Goal: Find specific page/section: Find specific page/section

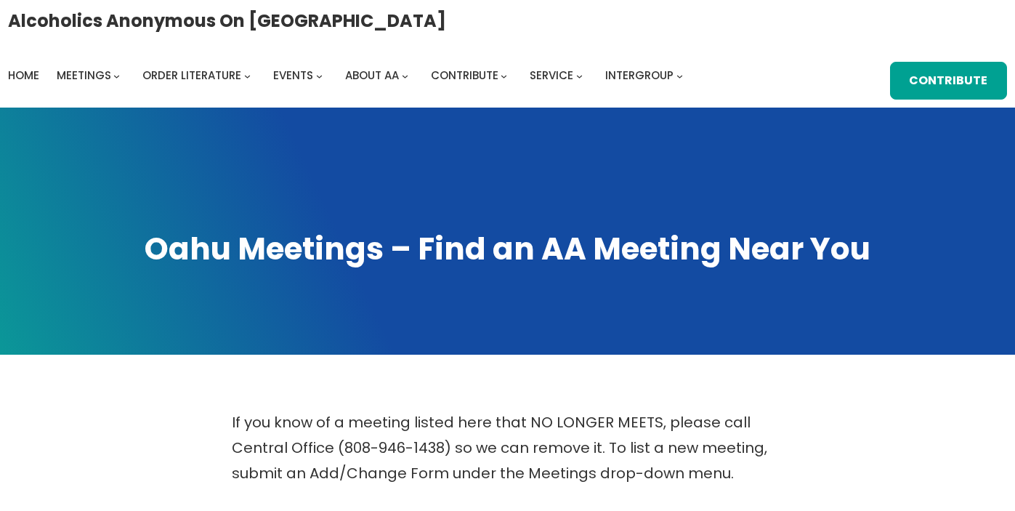
scroll to position [346, 0]
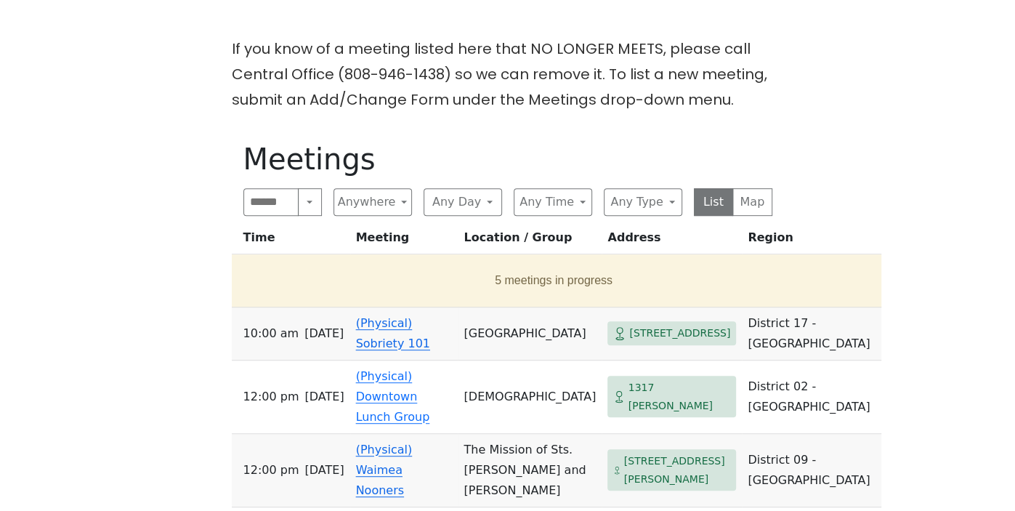
scroll to position [392, 0]
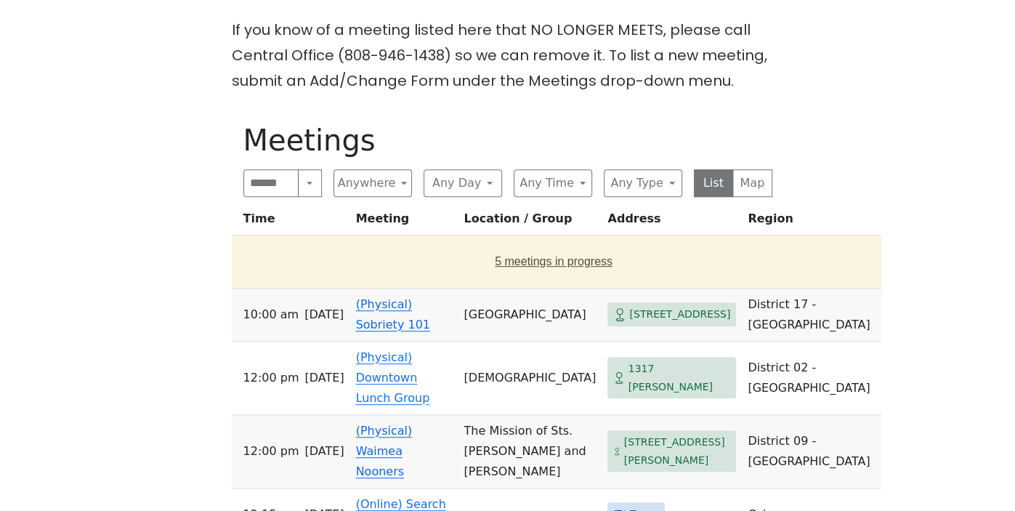
click at [471, 273] on button "5 meetings in progress" at bounding box center [554, 261] width 633 height 41
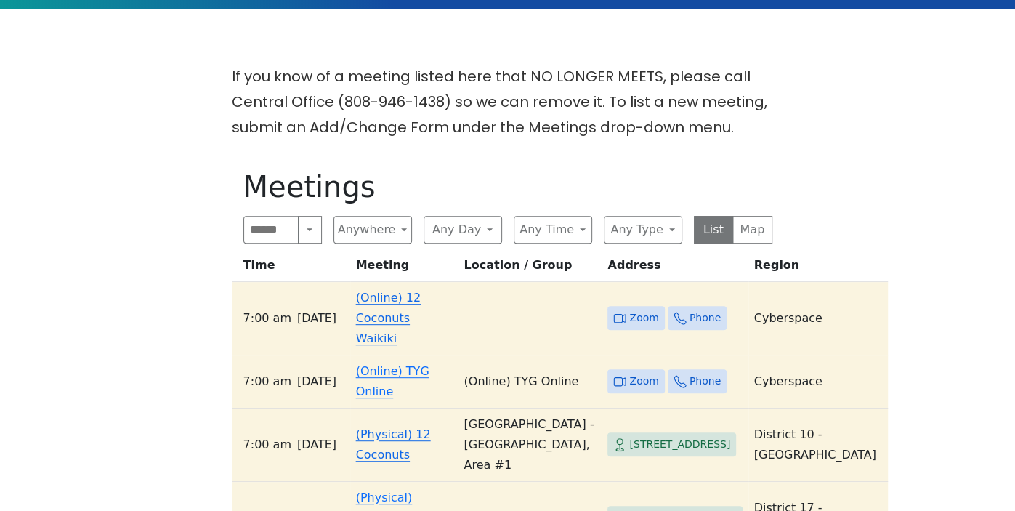
scroll to position [102, 0]
